Goal: Transaction & Acquisition: Purchase product/service

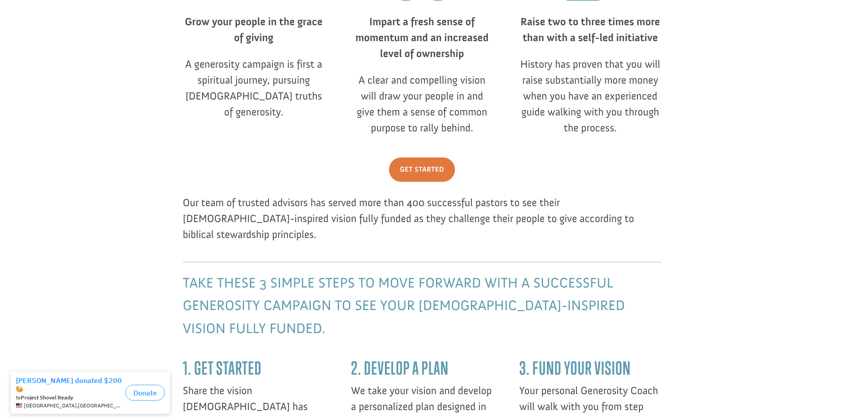
scroll to position [531, 0]
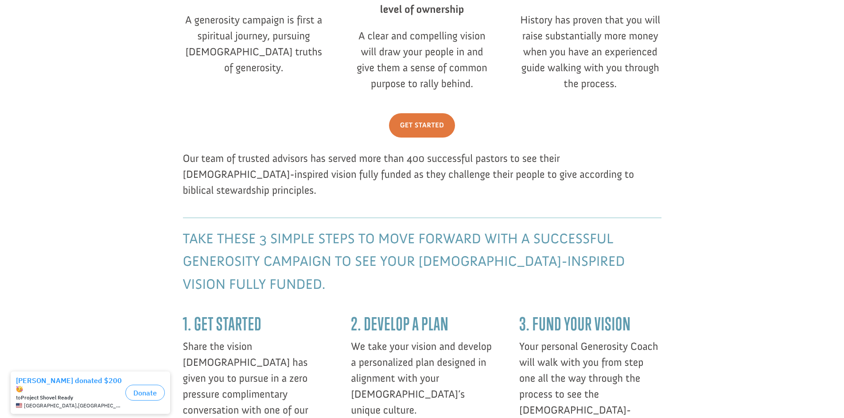
click at [289, 232] on span "Take these 3 simple steps to move forward with a successful generosity campaign…" at bounding box center [404, 262] width 442 height 62
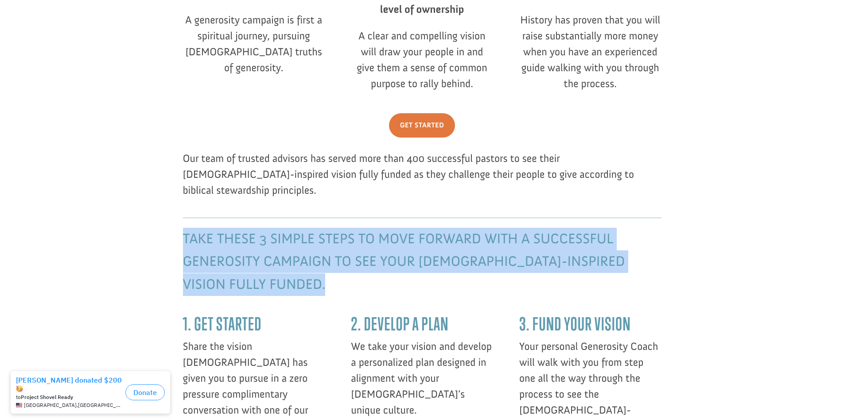
click at [289, 232] on span "Take these 3 simple steps to move forward with a successful generosity campaign…" at bounding box center [404, 262] width 442 height 62
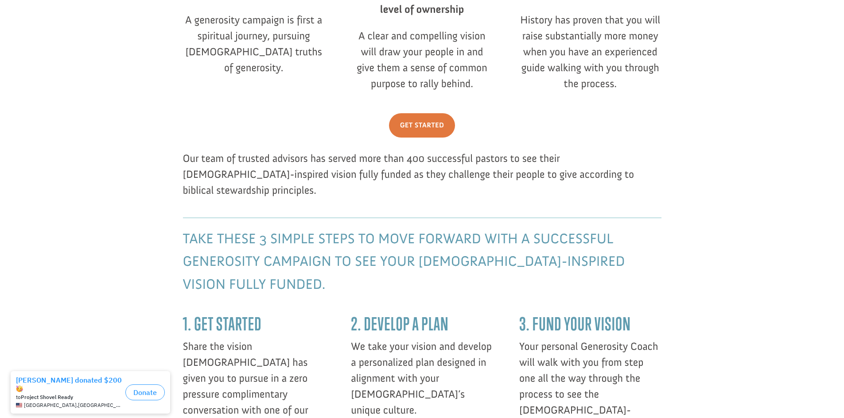
click at [473, 298] on div "1. Get Started Share the vision [DEMOGRAPHIC_DATA] has given you to pursue in a…" at bounding box center [422, 374] width 478 height 153
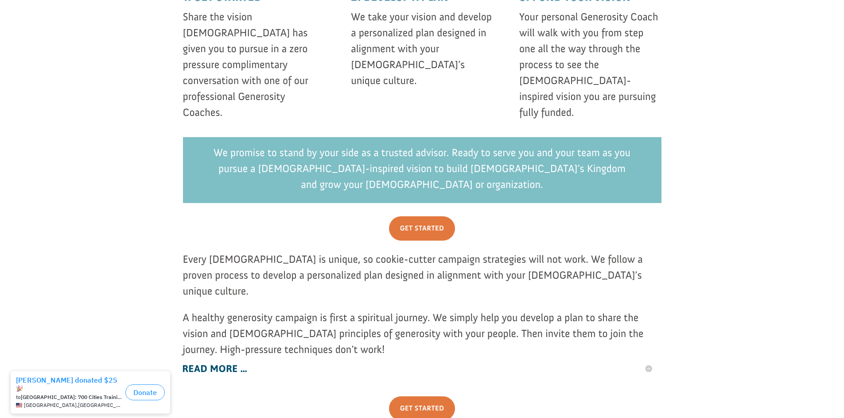
scroll to position [880, 0]
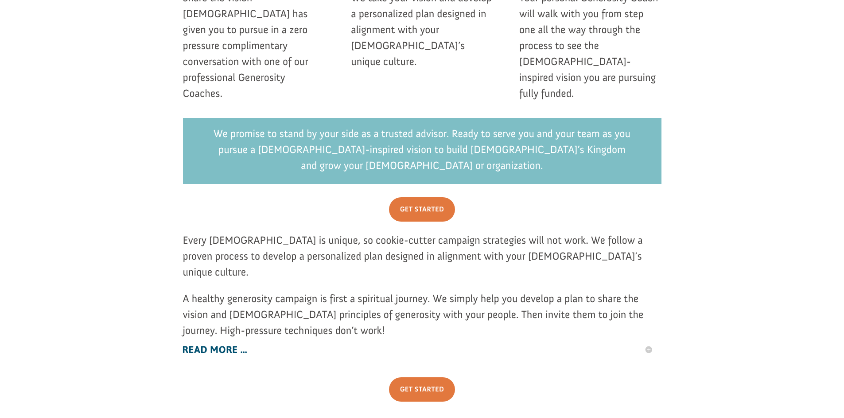
click at [187, 344] on h5 "Read More ..." at bounding box center [417, 350] width 470 height 12
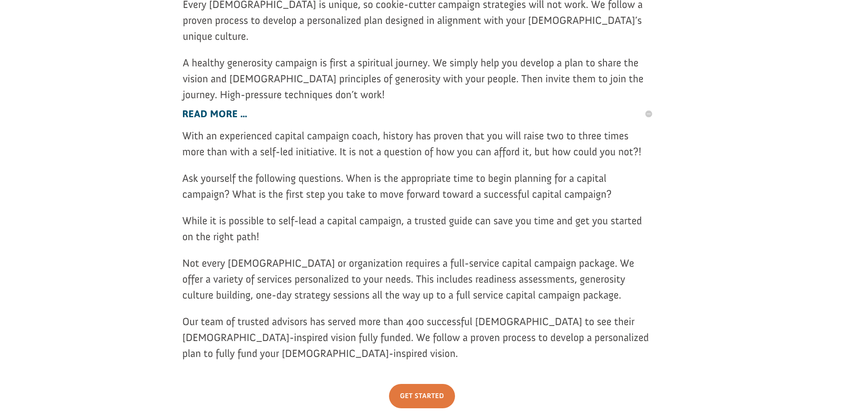
scroll to position [1123, 0]
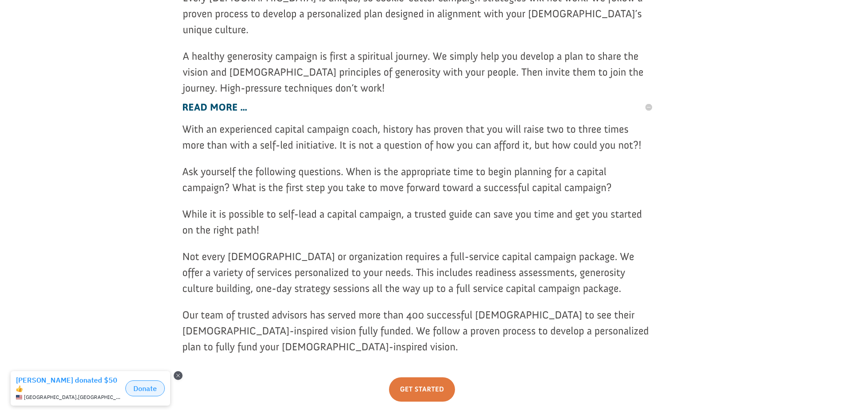
click at [144, 389] on button "Donate" at bounding box center [144, 389] width 39 height 16
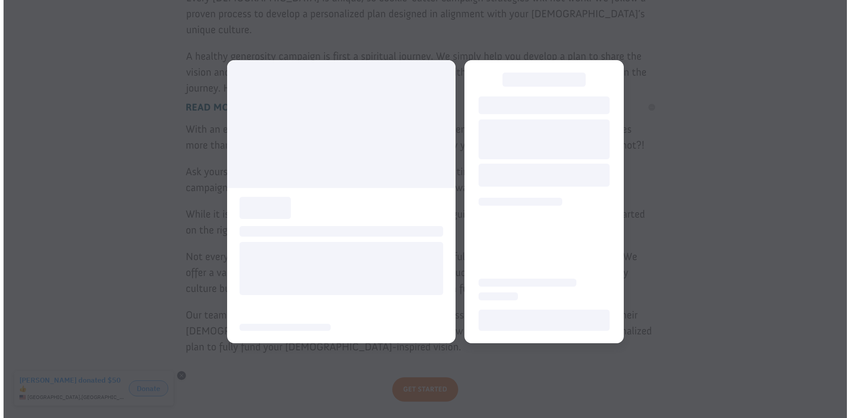
scroll to position [1124, 0]
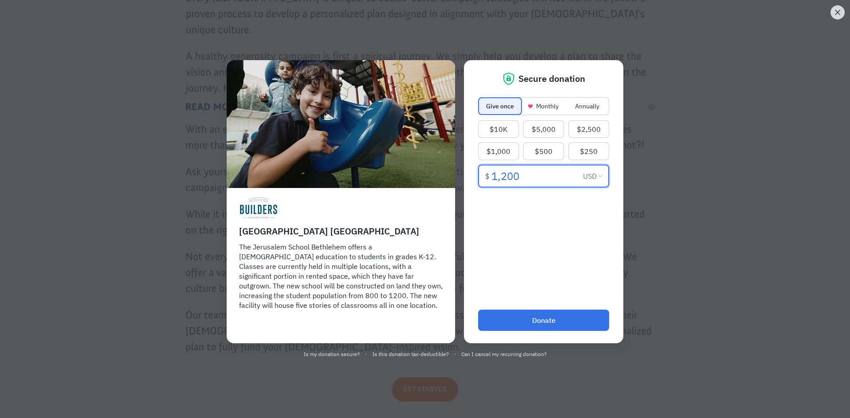
click at [831, 9] on span "Close dialog" at bounding box center [838, 12] width 14 height 11
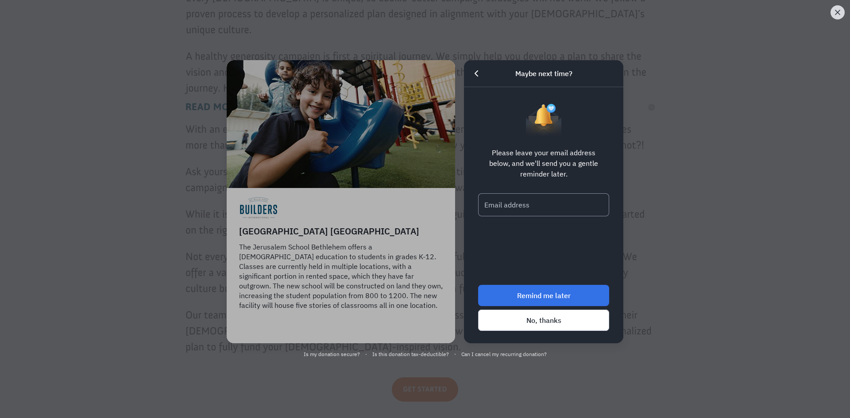
click at [834, 10] on icon "Close dialog" at bounding box center [837, 12] width 9 height 9
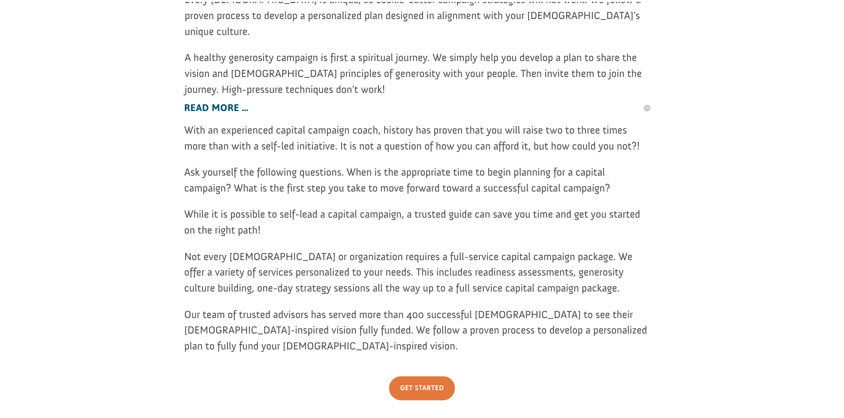
scroll to position [1123, 0]
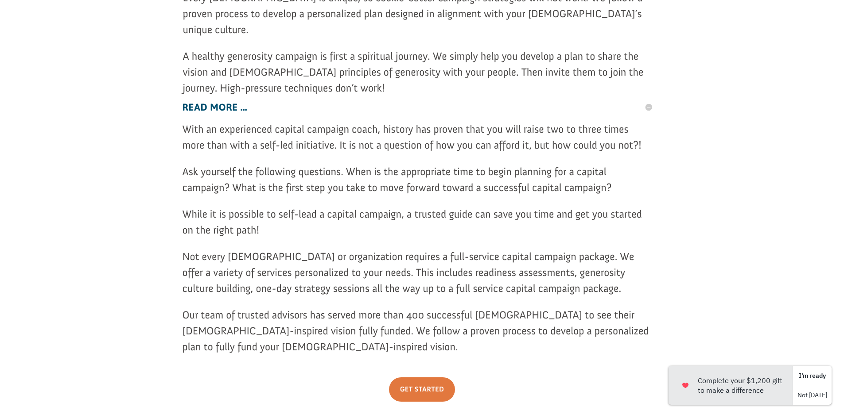
click at [751, 389] on button "Complete your $1,200 gift to make a difference" at bounding box center [730, 385] width 124 height 39
